Goal: Information Seeking & Learning: Learn about a topic

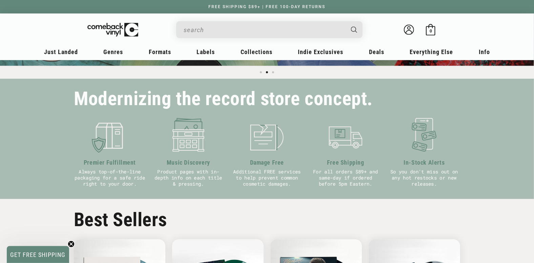
scroll to position [169, 0]
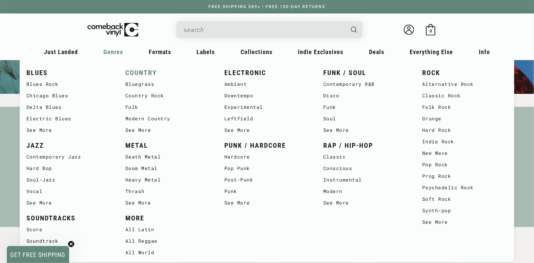
click at [133, 71] on link "COUNTRY" at bounding box center [167, 72] width 85 height 11
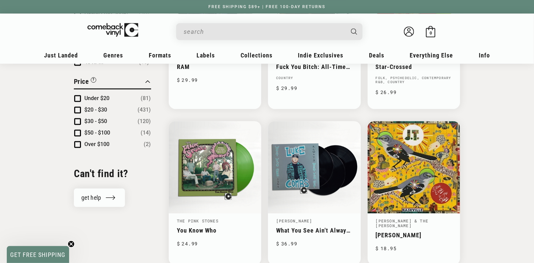
scroll to position [677, 0]
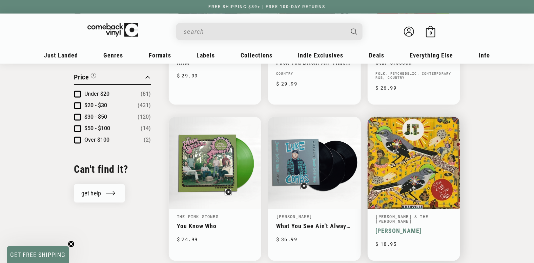
click at [414, 228] on link "[PERSON_NAME]" at bounding box center [414, 231] width 76 height 7
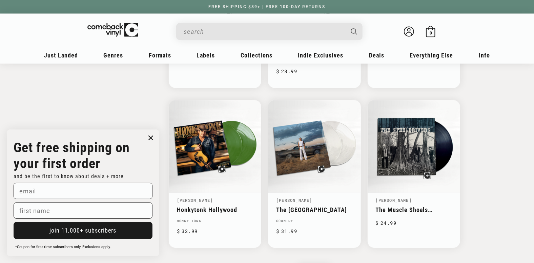
scroll to position [1016, 0]
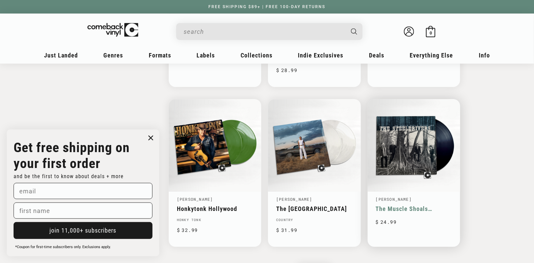
click at [410, 206] on link "The Muscle Shoals Recoding" at bounding box center [414, 209] width 76 height 7
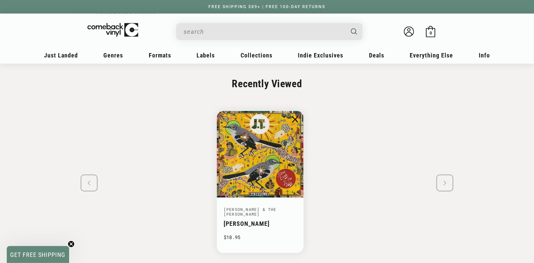
scroll to position [847, 0]
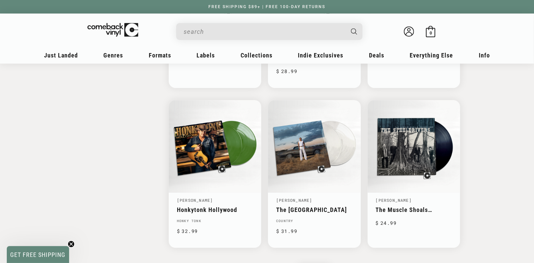
scroll to position [1016, 0]
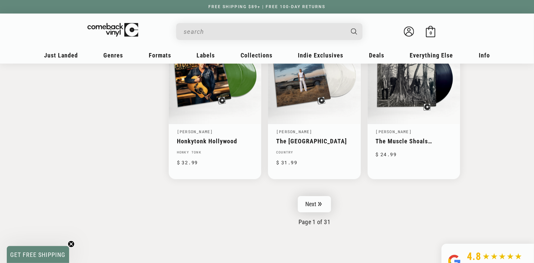
click at [317, 196] on link "Next" at bounding box center [314, 204] width 33 height 16
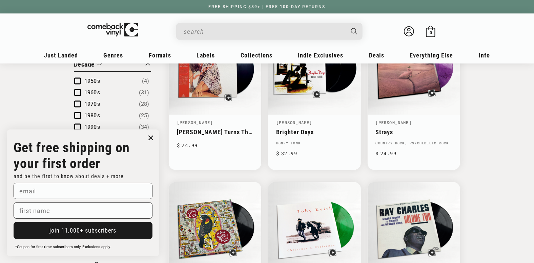
scroll to position [508, 0]
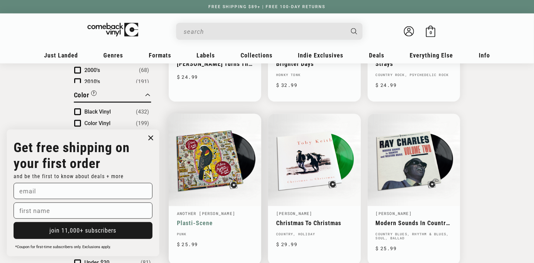
click at [211, 220] on link "Plasti-Scene" at bounding box center [215, 223] width 76 height 7
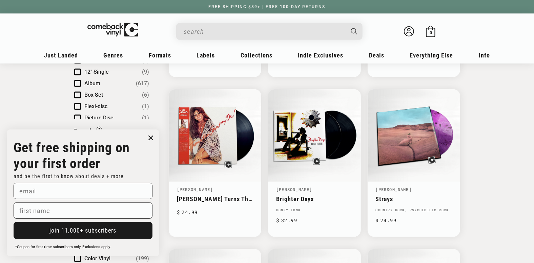
scroll to position [508, 0]
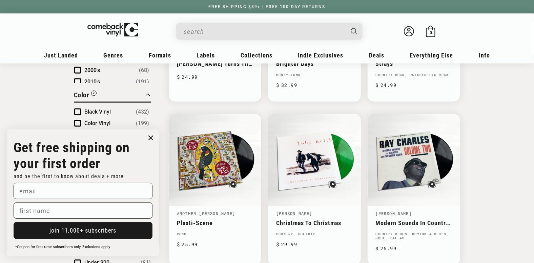
click at [149, 140] on circle "Close dialog" at bounding box center [151, 138] width 10 height 10
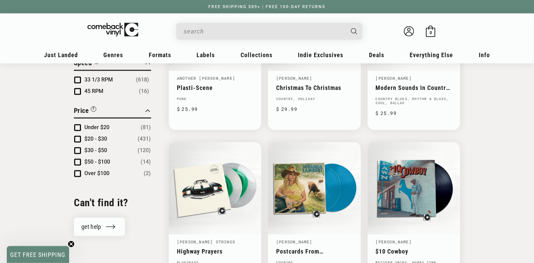
scroll to position [677, 0]
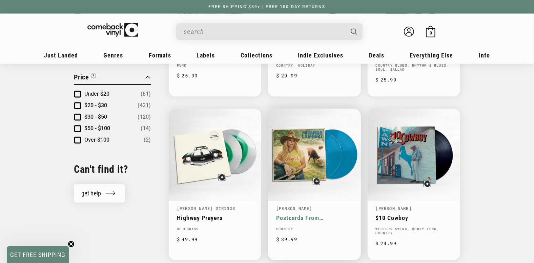
click at [308, 215] on link "Postcards From [US_STATE]" at bounding box center [314, 218] width 76 height 7
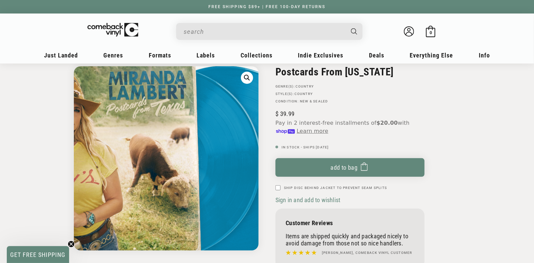
scroll to position [68, 0]
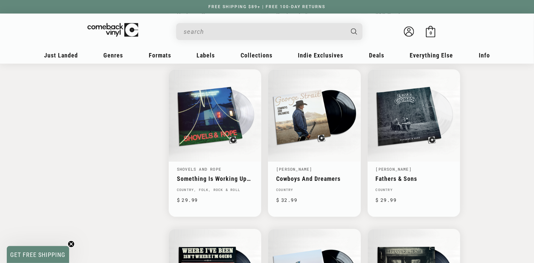
scroll to position [1050, 0]
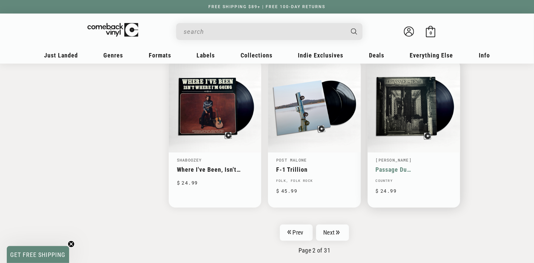
click at [405, 166] on link "Passage Du [PERSON_NAME]" at bounding box center [414, 169] width 76 height 7
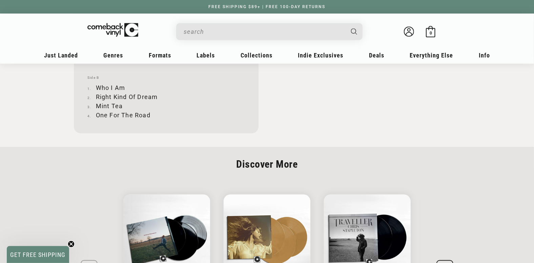
scroll to position [813, 0]
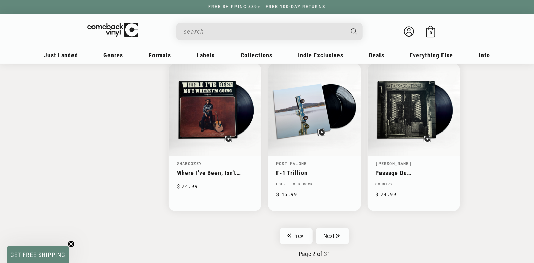
scroll to position [1050, 0]
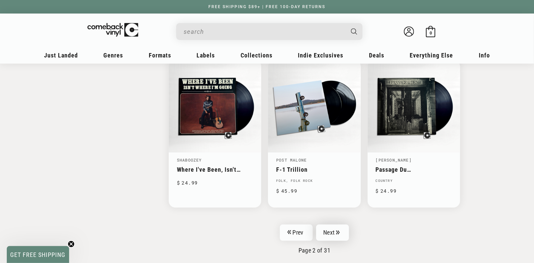
click at [326, 229] on link "Next" at bounding box center [332, 233] width 33 height 16
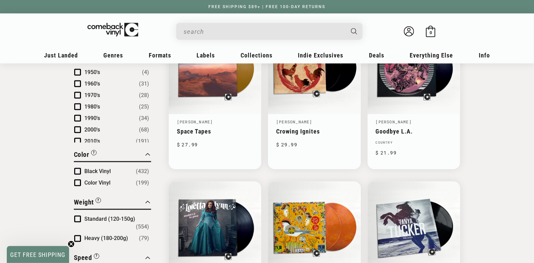
scroll to position [508, 0]
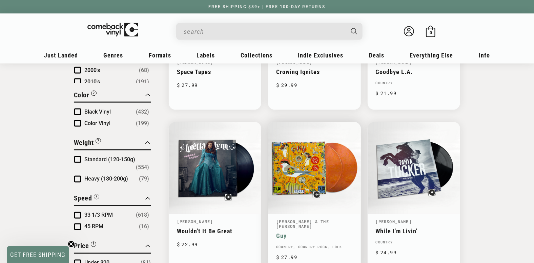
click at [314, 233] on link "Guy" at bounding box center [314, 236] width 76 height 7
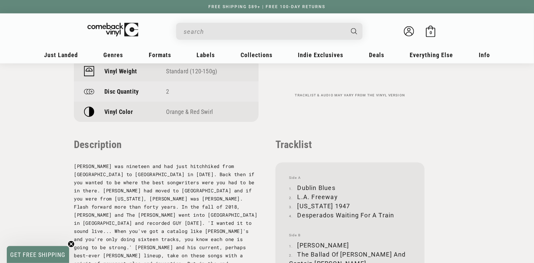
scroll to position [643, 0]
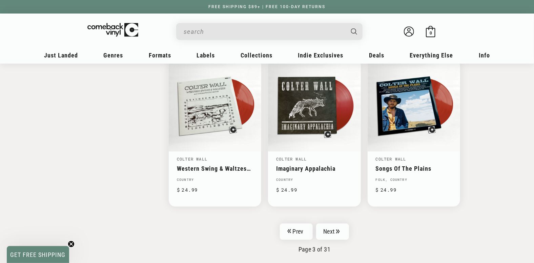
scroll to position [1117, 0]
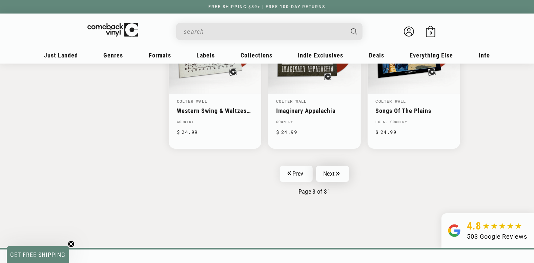
click at [329, 166] on link "Next" at bounding box center [332, 174] width 33 height 16
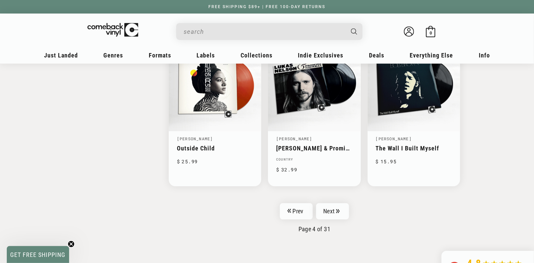
scroll to position [1117, 0]
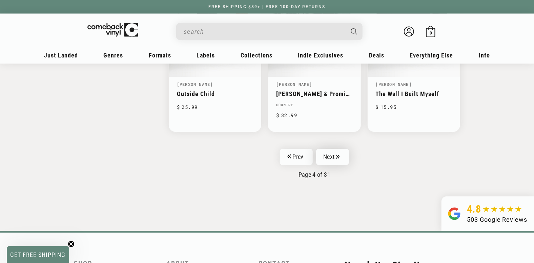
click at [332, 156] on link "Next" at bounding box center [332, 157] width 33 height 16
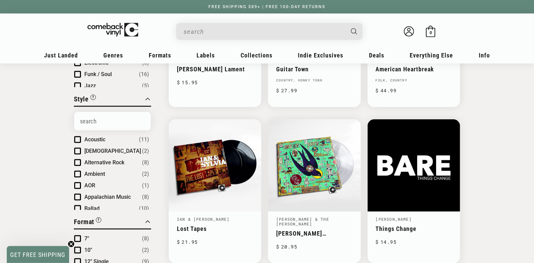
scroll to position [237, 0]
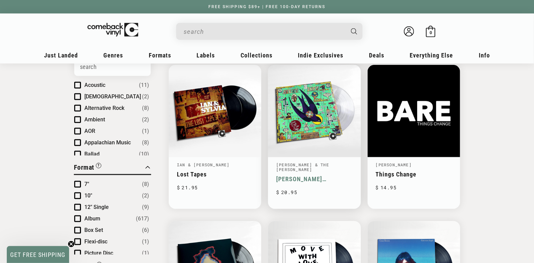
click at [309, 176] on link "[PERSON_NAME] [PERSON_NAME]" at bounding box center [314, 179] width 76 height 7
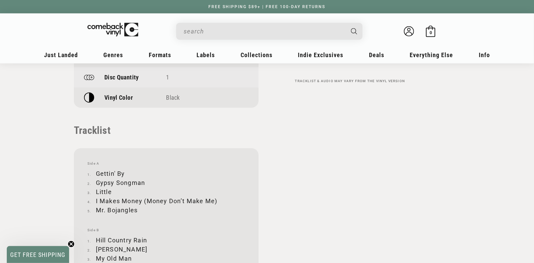
scroll to position [558, 0]
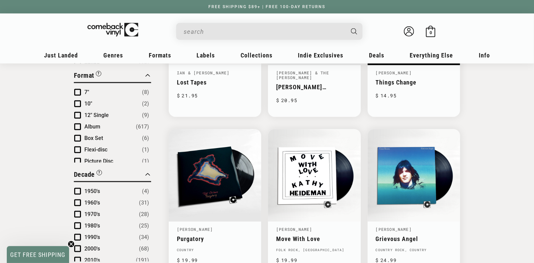
scroll to position [372, 0]
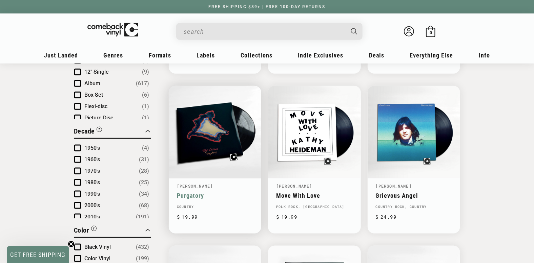
click at [205, 192] on link "Purgatory" at bounding box center [215, 195] width 76 height 7
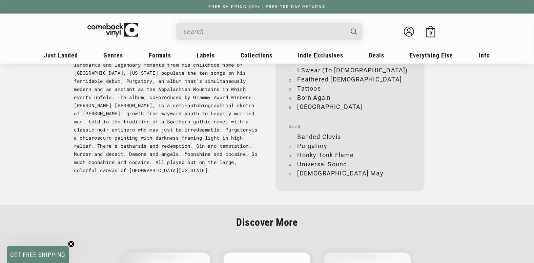
scroll to position [745, 0]
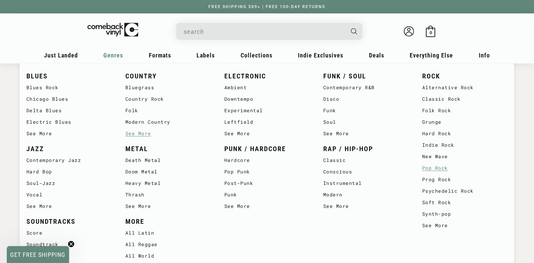
scroll to position [372, 0]
click at [232, 172] on link "Pop Punk" at bounding box center [266, 172] width 85 height 12
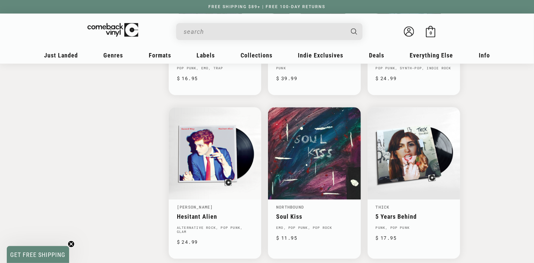
scroll to position [880, 0]
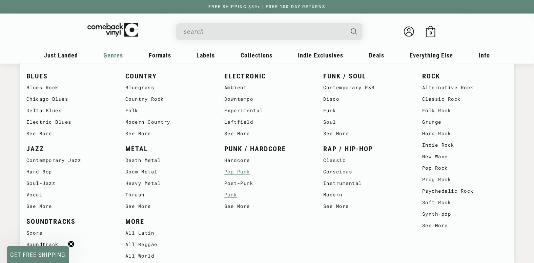
click at [230, 197] on link "Punk" at bounding box center [266, 195] width 85 height 12
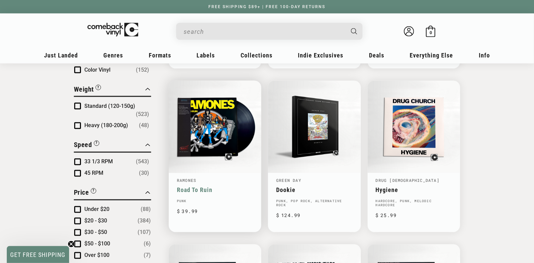
scroll to position [474, 0]
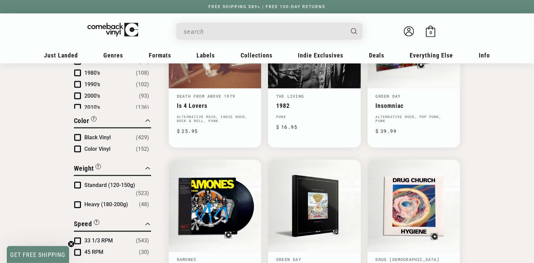
click at [196, 35] on input "When autocomplete results are available use up and down arrows to review and en…" at bounding box center [264, 32] width 161 height 14
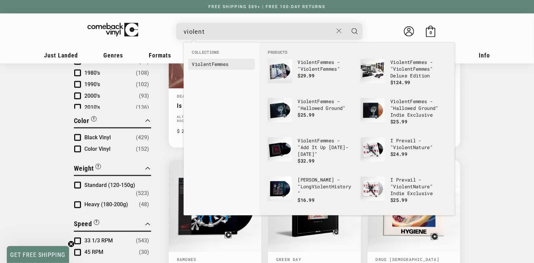
type input "violent"
click at [200, 62] on b "Violent" at bounding box center [202, 64] width 20 height 6
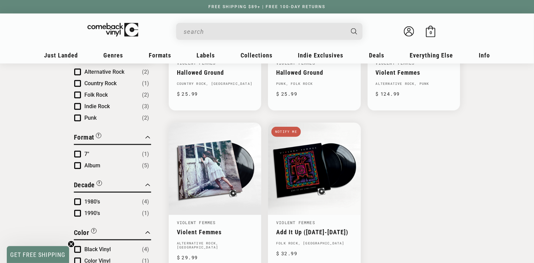
scroll to position [203, 0]
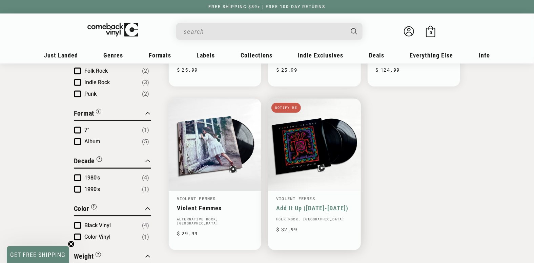
click at [314, 205] on link "Add It Up ([DATE]-[DATE])" at bounding box center [314, 208] width 76 height 7
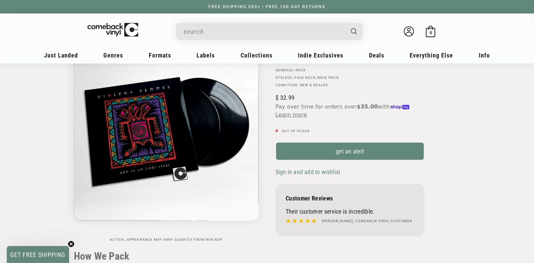
scroll to position [34, 0]
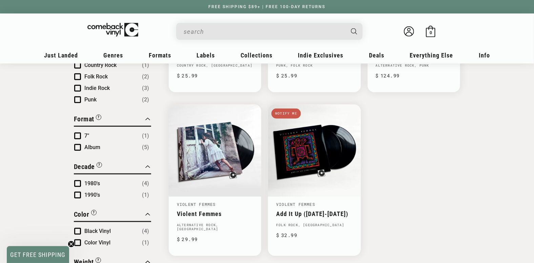
scroll to position [203, 0]
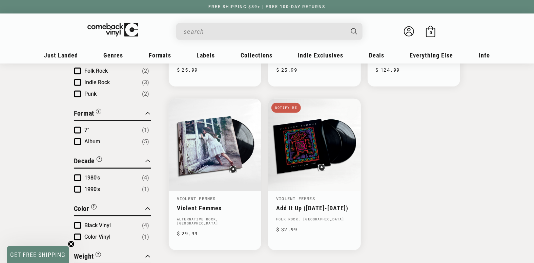
click at [203, 30] on input "When autocomplete results are available use up and down arrows to review and en…" at bounding box center [264, 32] width 161 height 14
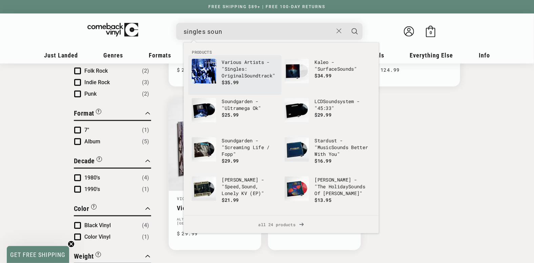
type input "singles soun"
click at [210, 65] on img "Products" at bounding box center [204, 71] width 24 height 25
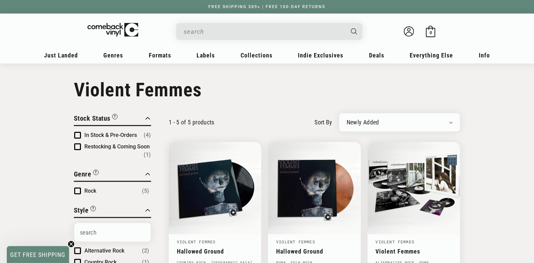
click at [205, 30] on input "When autocomplete results are available use up and down arrows to review and en…" at bounding box center [264, 32] width 161 height 14
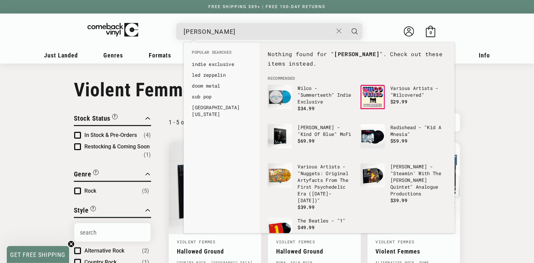
type input "[PERSON_NAME]"
click at [359, 33] on button "Search" at bounding box center [354, 31] width 17 height 17
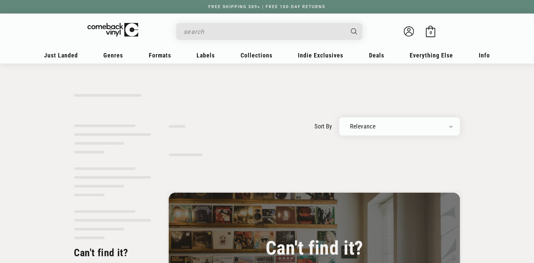
type input "[PERSON_NAME]"
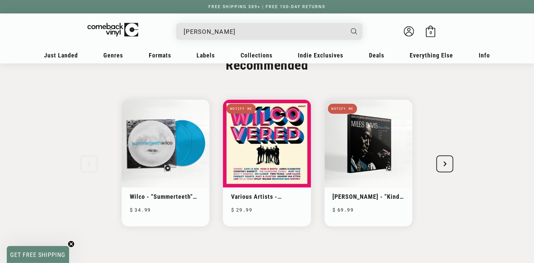
scroll to position [237, 0]
